Goal: Communication & Community: Participate in discussion

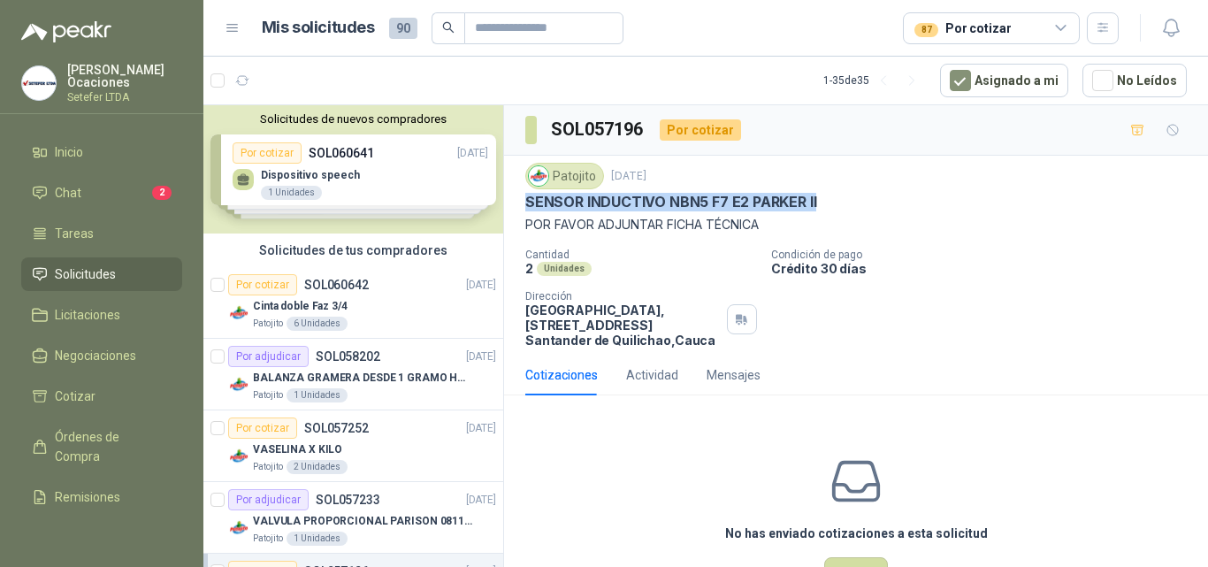
scroll to position [354, 0]
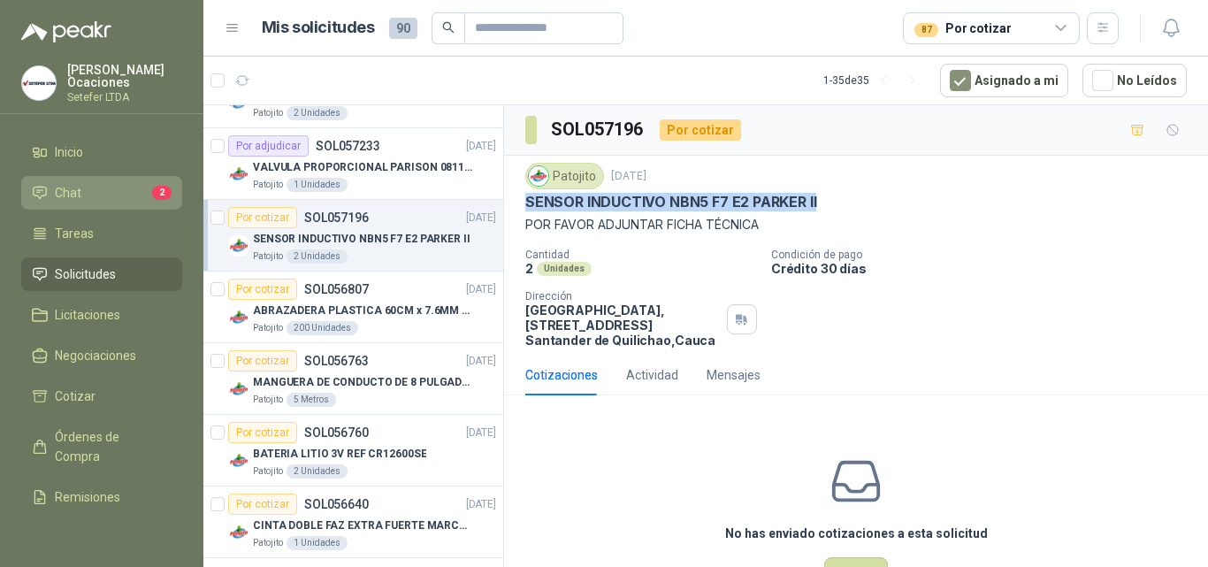
click at [80, 184] on span "Chat" at bounding box center [68, 192] width 27 height 19
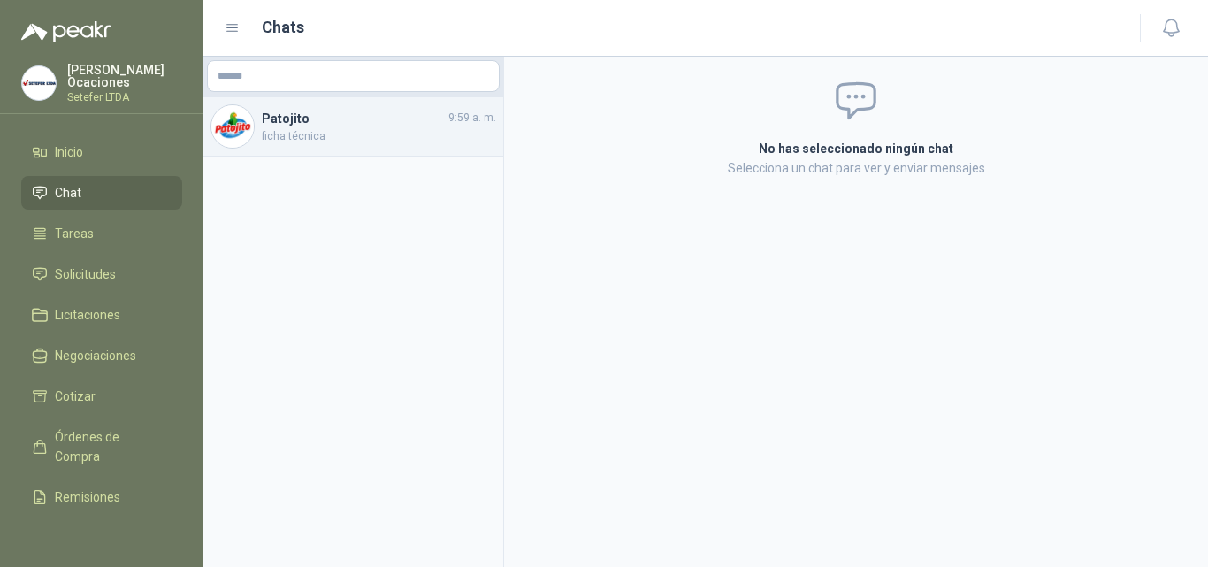
click at [300, 134] on span "ficha técnica" at bounding box center [379, 136] width 234 height 17
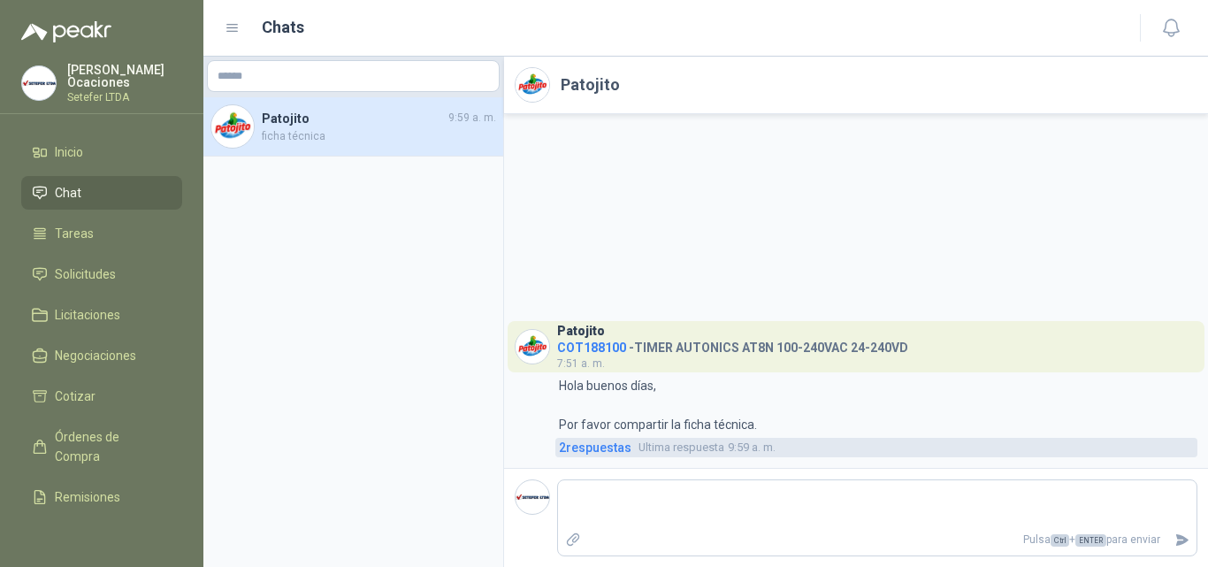
click at [616, 445] on span "2 respuesta s" at bounding box center [595, 447] width 73 height 19
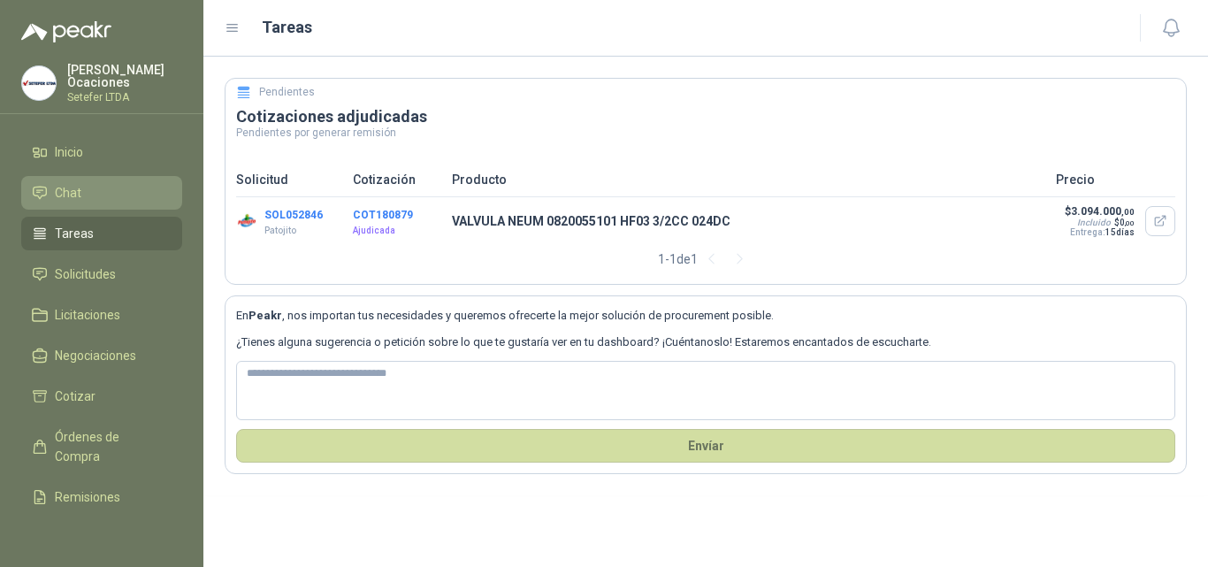
click at [73, 188] on span "Chat" at bounding box center [68, 192] width 27 height 19
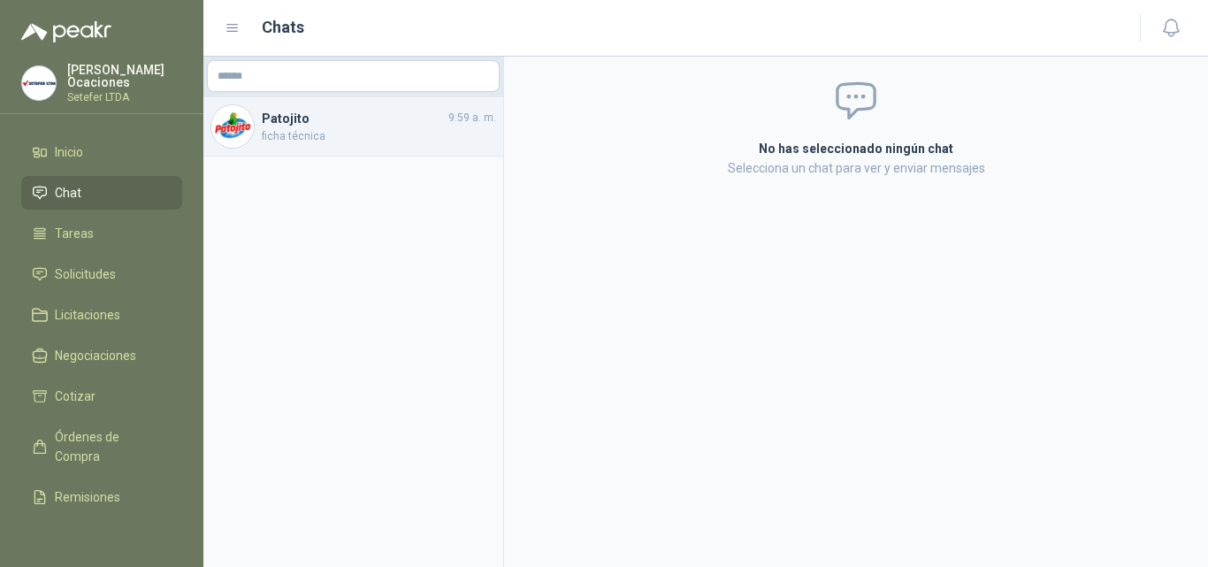
click at [347, 136] on span "ficha técnica" at bounding box center [379, 136] width 234 height 17
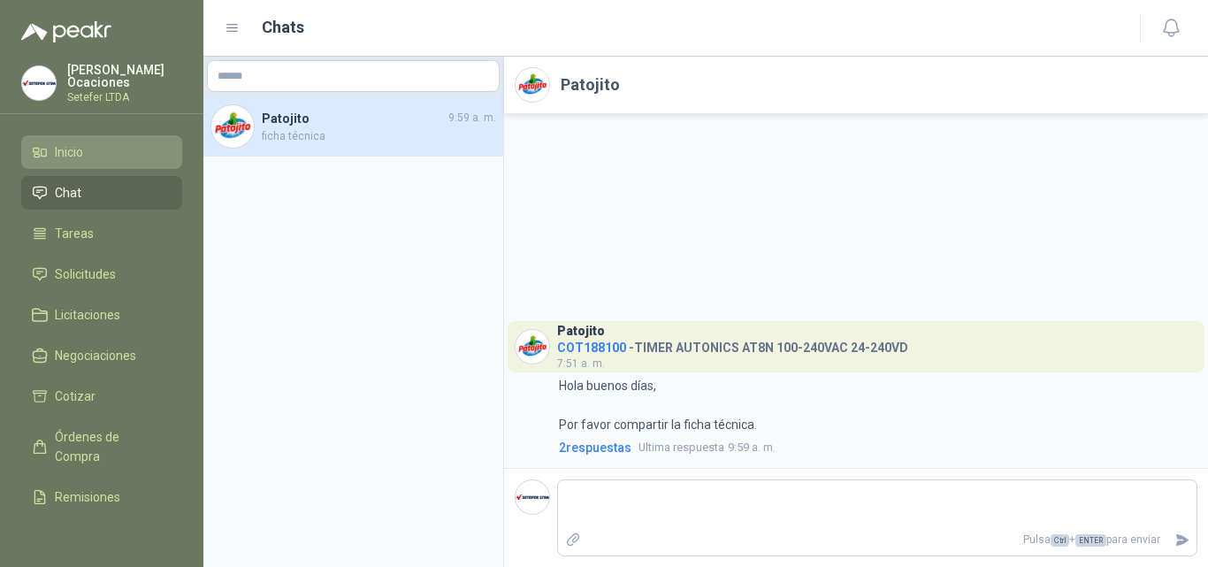
click at [77, 150] on span "Inicio" at bounding box center [69, 151] width 28 height 19
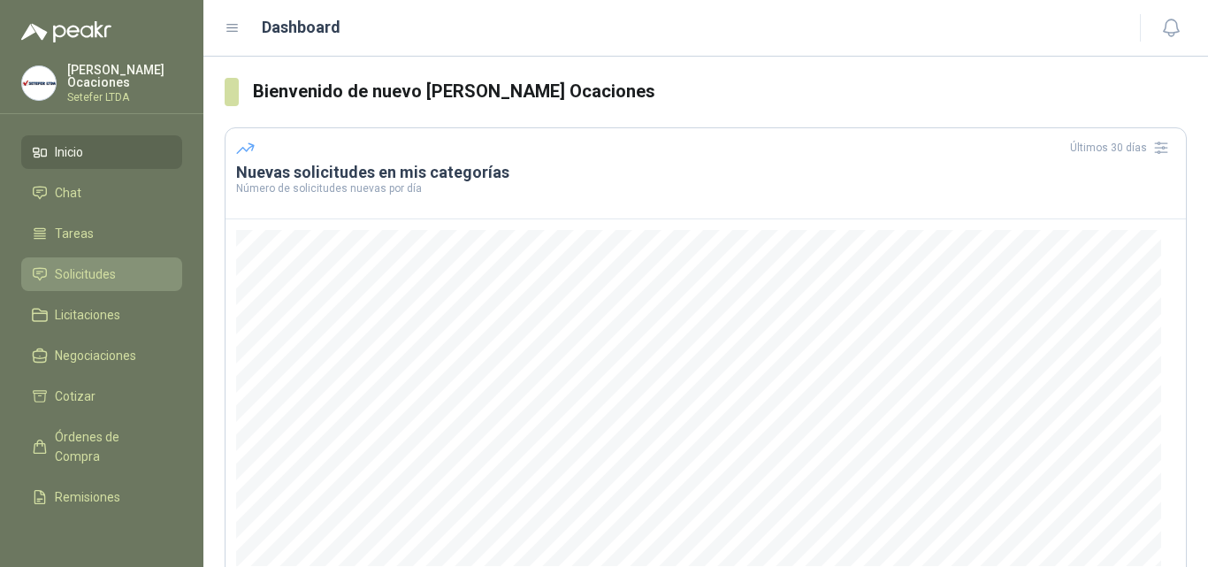
click at [102, 267] on span "Solicitudes" at bounding box center [85, 273] width 61 height 19
